Goal: Task Accomplishment & Management: Use online tool/utility

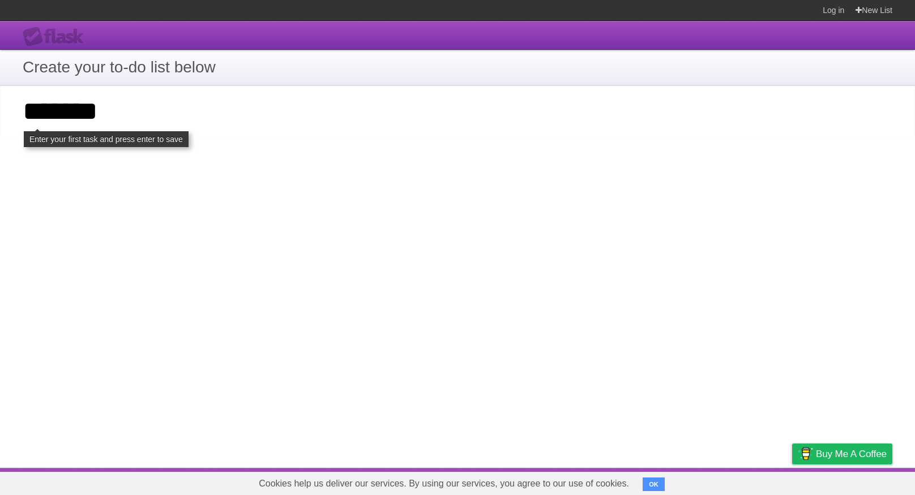
click input "**********" at bounding box center [0, 0] width 0 height 0
type input "*"
